Goal: Task Accomplishment & Management: Complete application form

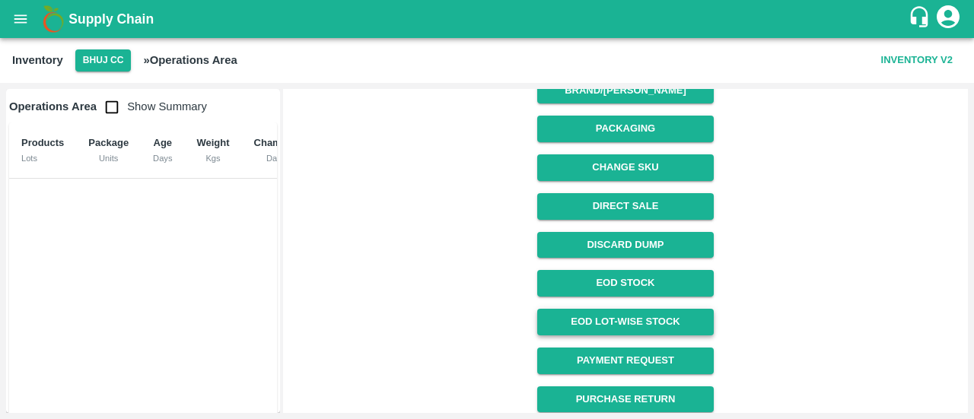
scroll to position [259, 0]
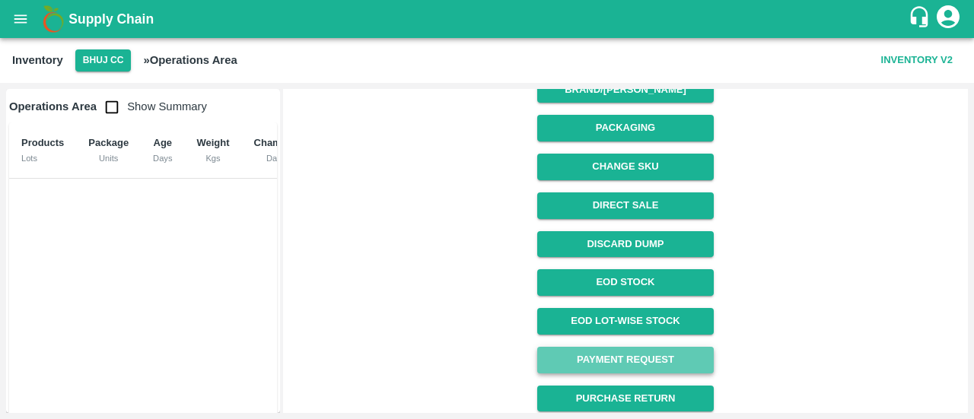
click at [610, 360] on link "Payment Request" at bounding box center [625, 360] width 176 height 27
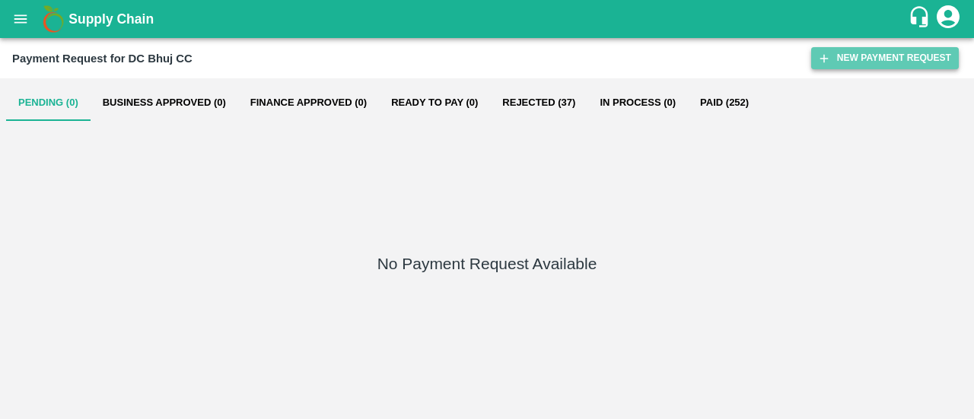
click at [865, 54] on button "New Payment Request" at bounding box center [885, 58] width 148 height 22
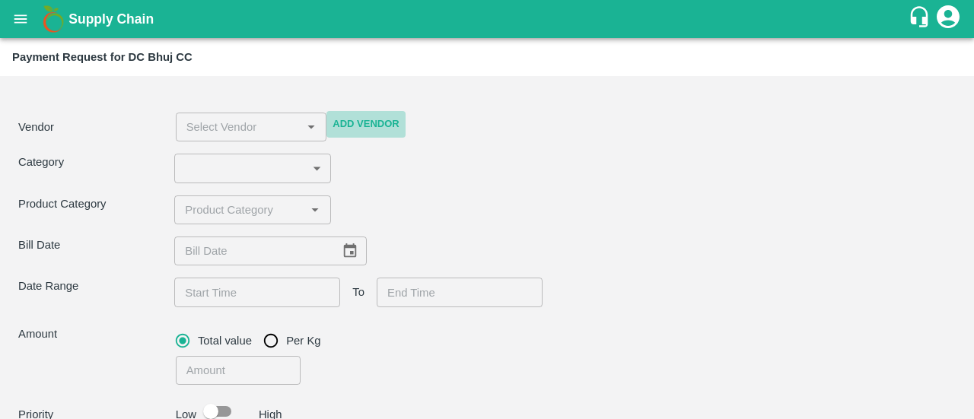
click at [376, 126] on button "Add Vendor" at bounding box center [365, 124] width 78 height 27
